Goal: Browse casually

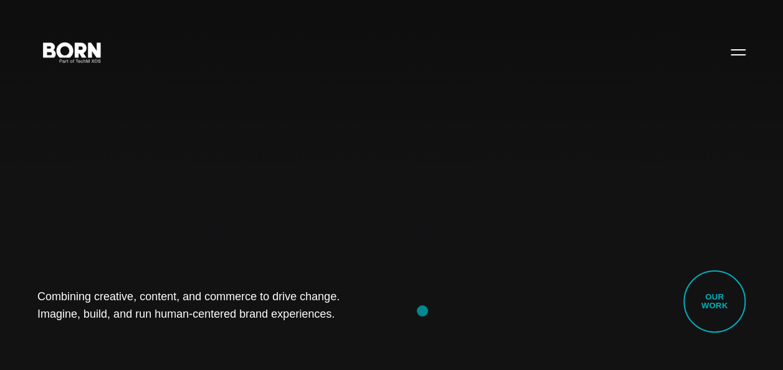
drag, startPoint x: 27, startPoint y: 293, endPoint x: 422, endPoint y: 311, distance: 395.1
click at [422, 311] on div "Combining creative, content, and commerce to drive change. Imagine, build, and …" at bounding box center [391, 185] width 783 height 370
click at [169, 334] on div "Combining creative, content, and commerce to drive change. Imagine, build, and …" at bounding box center [391, 185] width 783 height 370
drag, startPoint x: 57, startPoint y: 299, endPoint x: 375, endPoint y: 323, distance: 318.4
click at [375, 323] on div "Combining creative, content, and commerce to drive change. Imagine, build, and …" at bounding box center [391, 185] width 783 height 370
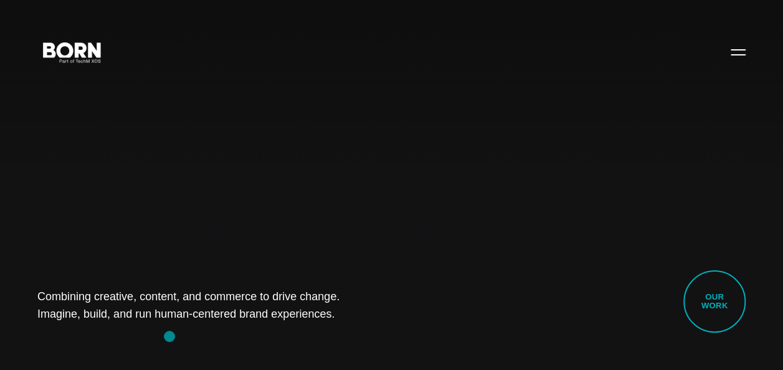
click at [169, 336] on div "Combining creative, content, and commerce to drive change. Imagine, build, and …" at bounding box center [391, 185] width 783 height 370
drag, startPoint x: 20, startPoint y: 279, endPoint x: 401, endPoint y: 337, distance: 385.5
click at [401, 337] on div "Combining creative, content, and commerce to drive change. Imagine, build, and …" at bounding box center [391, 185] width 783 height 370
click at [202, 334] on div "Combining creative, content, and commerce to drive change. Imagine, build, and …" at bounding box center [391, 185] width 783 height 370
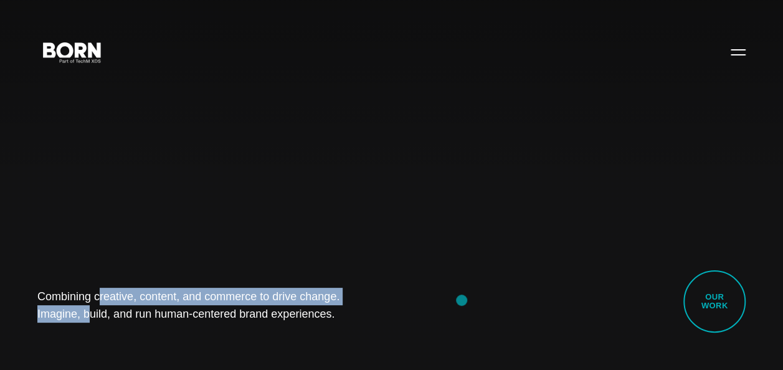
drag, startPoint x: 15, startPoint y: 286, endPoint x: 461, endPoint y: 300, distance: 446.6
click at [461, 300] on div "Combining creative, content, and commerce to drive change. Imagine, build, and …" at bounding box center [391, 185] width 783 height 370
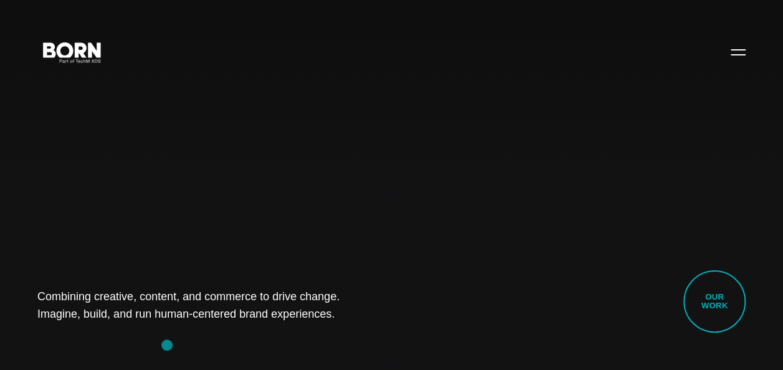
click at [167, 345] on div "Combining creative, content, and commerce to drive change. Imagine, build, and …" at bounding box center [391, 185] width 783 height 370
drag, startPoint x: 10, startPoint y: 298, endPoint x: 360, endPoint y: 334, distance: 351.7
click at [360, 334] on div "Combining creative, content, and commerce to drive change. Imagine, build, and …" at bounding box center [391, 185] width 783 height 370
drag, startPoint x: 360, startPoint y: 334, endPoint x: 197, endPoint y: 344, distance: 163.4
click at [197, 344] on div "Combining creative, content, and commerce to drive change. Imagine, build, and …" at bounding box center [391, 185] width 783 height 370
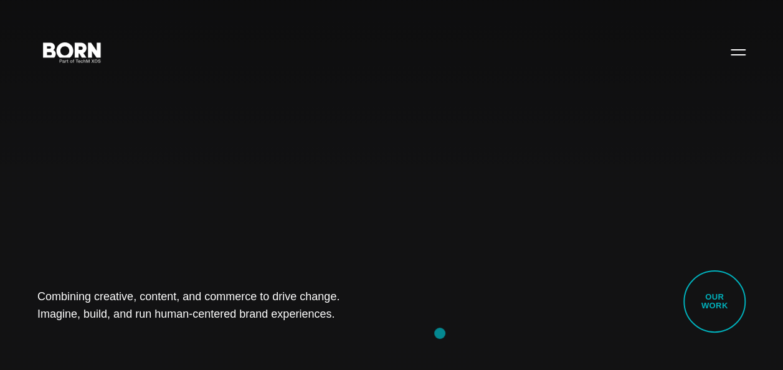
drag, startPoint x: 15, startPoint y: 293, endPoint x: 440, endPoint y: 333, distance: 426.5
click at [440, 333] on div "Combining creative, content, and commerce to drive change. Imagine, build, and …" at bounding box center [391, 185] width 783 height 370
click at [166, 336] on div "Combining creative, content, and commerce to drive change. Imagine, build, and …" at bounding box center [391, 185] width 783 height 370
drag, startPoint x: 7, startPoint y: 282, endPoint x: 411, endPoint y: 327, distance: 407.2
click at [411, 327] on div "Combining creative, content, and commerce to drive change. Imagine, build, and …" at bounding box center [391, 185] width 783 height 370
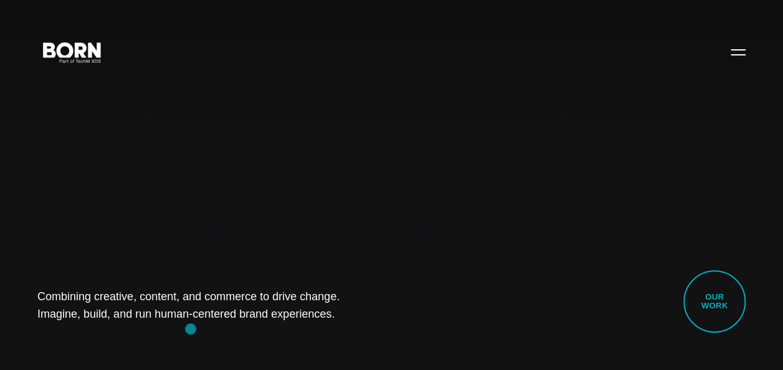
click at [190, 329] on div "Combining creative, content, and commerce to drive change. Imagine, build, and …" at bounding box center [391, 185] width 783 height 370
drag, startPoint x: 42, startPoint y: 294, endPoint x: 360, endPoint y: 327, distance: 319.2
click at [360, 327] on div "Combining creative, content, and commerce to drive change. Imagine, build, and …" at bounding box center [391, 185] width 783 height 370
click at [202, 331] on div "Combining creative, content, and commerce to drive change. Imagine, build, and …" at bounding box center [391, 185] width 783 height 370
drag, startPoint x: 19, startPoint y: 288, endPoint x: 398, endPoint y: 315, distance: 380.7
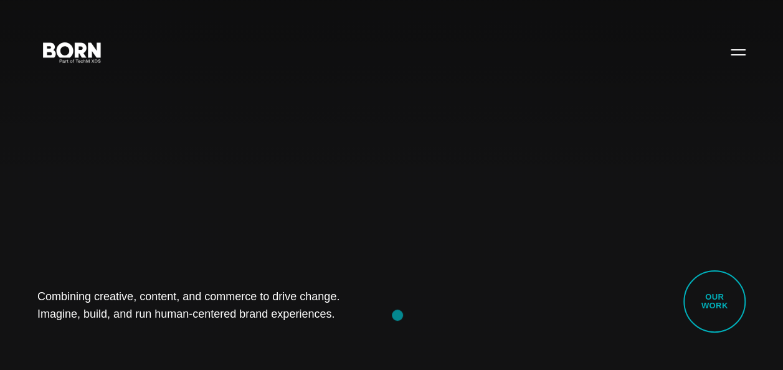
click at [398, 315] on div "Combining creative, content, and commerce to drive change. Imagine, build, and …" at bounding box center [391, 185] width 783 height 370
click at [166, 335] on div "Combining creative, content, and commerce to drive change. Imagine, build, and …" at bounding box center [391, 185] width 783 height 370
drag, startPoint x: 39, startPoint y: 293, endPoint x: 443, endPoint y: 349, distance: 407.8
click at [443, 349] on div "Combining creative, content, and commerce to drive change. Imagine, build, and …" at bounding box center [391, 185] width 783 height 370
click at [161, 214] on div "Combining creative, content, and commerce to drive change. Imagine, build, and …" at bounding box center [391, 185] width 783 height 370
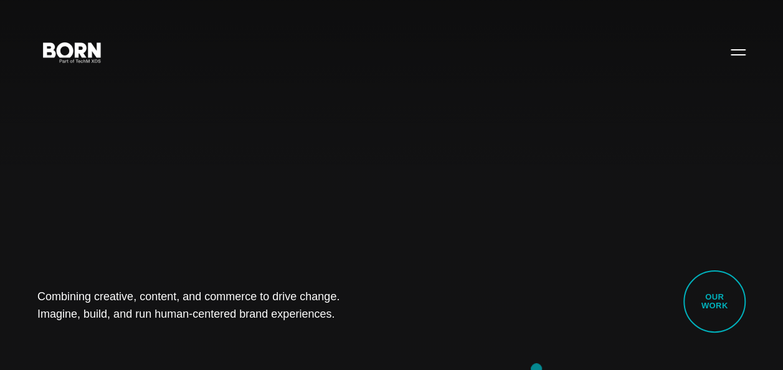
drag, startPoint x: 17, startPoint y: 294, endPoint x: 535, endPoint y: 365, distance: 523.5
click at [535, 365] on div "Combining creative, content, and commerce to drive change. Imagine, build, and …" at bounding box center [391, 185] width 783 height 370
click at [188, 347] on div "Combining creative, content, and commerce to drive change. Imagine, build, and …" at bounding box center [391, 185] width 783 height 370
